Goal: Information Seeking & Learning: Learn about a topic

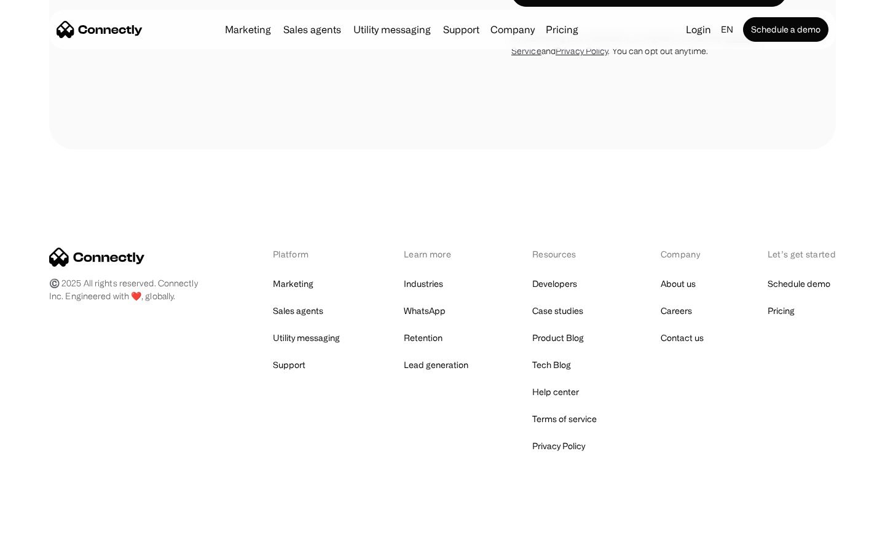
scroll to position [2324, 0]
